Goal: Transaction & Acquisition: Download file/media

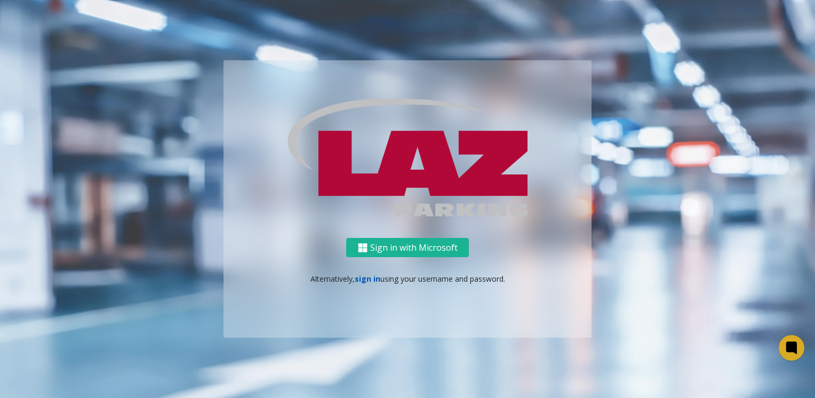
click at [376, 279] on link "sign in" at bounding box center [368, 279] width 26 height 10
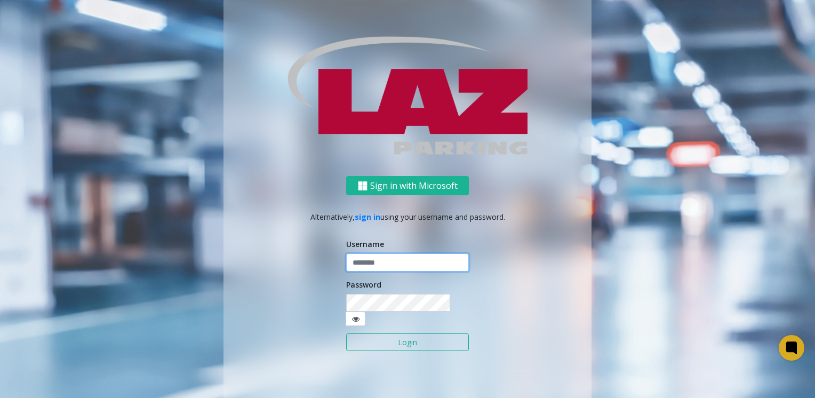
click at [372, 269] on input "text" at bounding box center [407, 262] width 123 height 18
type input "*******"
click at [346, 334] on button "Login" at bounding box center [407, 343] width 123 height 18
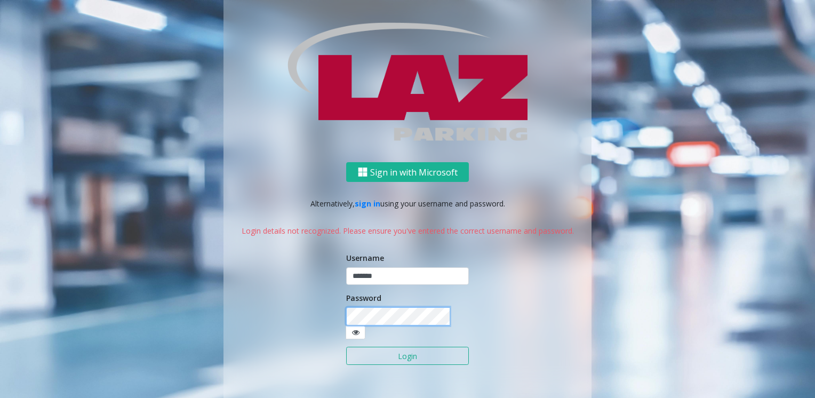
click at [346, 347] on button "Login" at bounding box center [407, 356] width 123 height 18
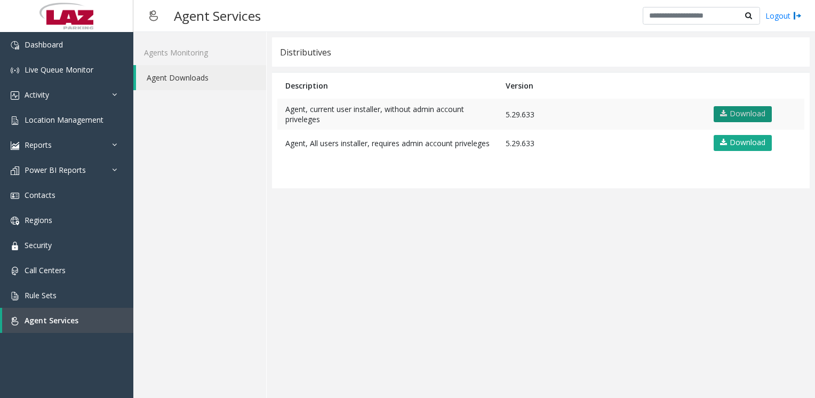
click at [719, 106] on link "Download" at bounding box center [743, 114] width 58 height 16
click at [485, 300] on app-distributives "Distributives Description Version Agent, current user installer, without admin …" at bounding box center [541, 214] width 538 height 355
click at [739, 378] on app-distributives "Distributives Description Version Agent, current user installer, without admin …" at bounding box center [541, 214] width 538 height 355
click at [776, 22] on div "Logout" at bounding box center [722, 16] width 159 height 18
click at [775, 16] on link "Logout" at bounding box center [784, 15] width 36 height 11
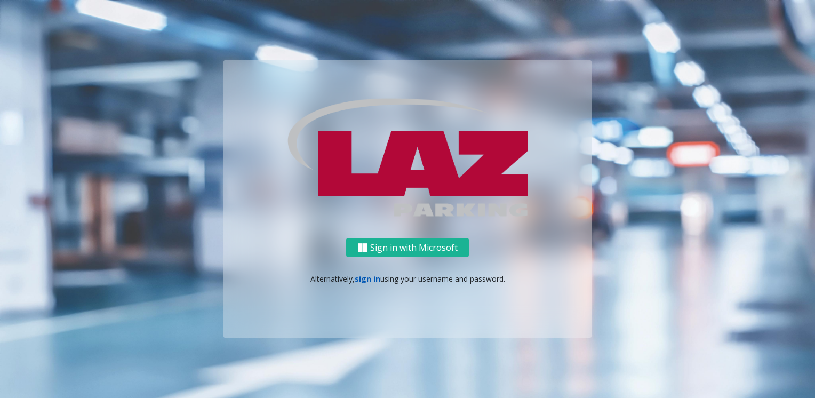
click at [372, 276] on link "sign in" at bounding box center [368, 279] width 26 height 10
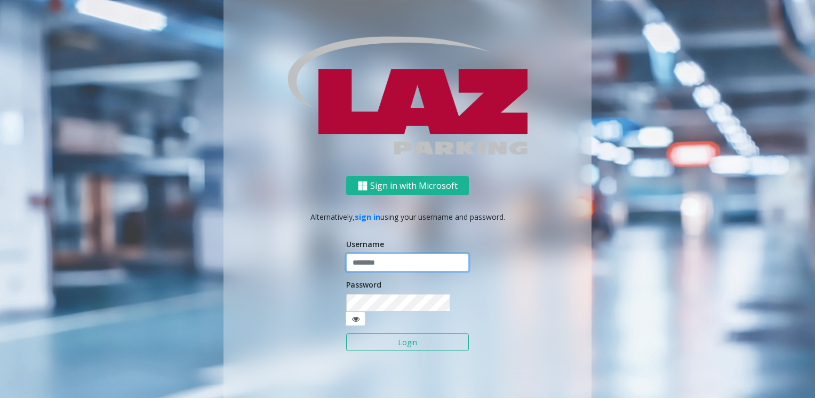
click at [374, 267] on input "text" at bounding box center [407, 262] width 123 height 18
click at [391, 307] on form "Username Password Login" at bounding box center [407, 301] width 123 height 124
type input "*******"
click at [399, 272] on input "*******" at bounding box center [407, 262] width 123 height 18
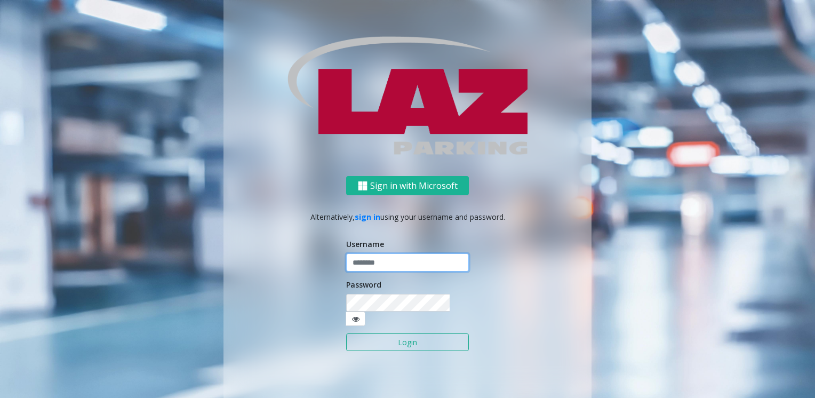
drag, startPoint x: 399, startPoint y: 273, endPoint x: 406, endPoint y: 283, distance: 11.8
click at [406, 283] on form "Username Password Login" at bounding box center [407, 301] width 123 height 124
click at [414, 269] on input "text" at bounding box center [407, 262] width 123 height 18
click at [383, 267] on input "text" at bounding box center [407, 262] width 123 height 18
